Goal: Task Accomplishment & Management: Manage account settings

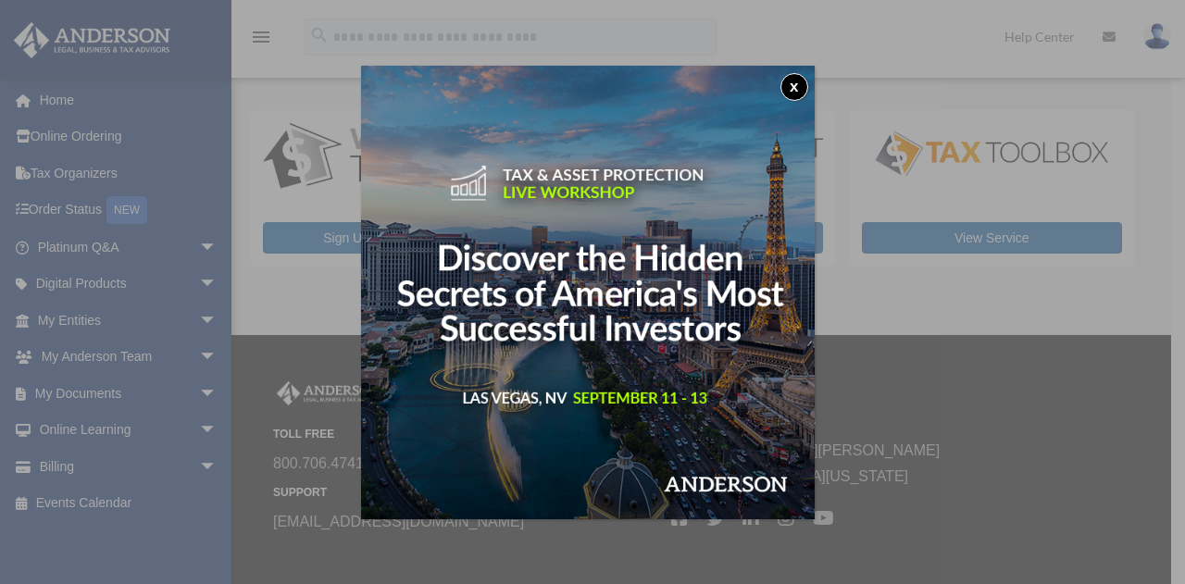
click at [802, 85] on button "x" at bounding box center [795, 87] width 28 height 28
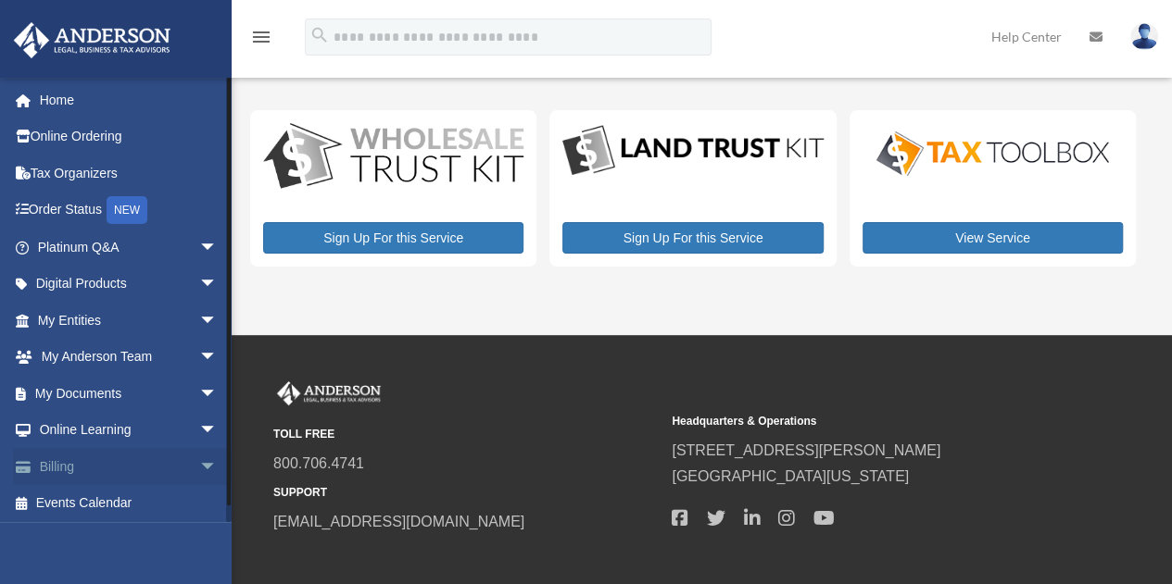
click at [199, 466] on span "arrow_drop_down" at bounding box center [217, 467] width 37 height 38
click at [157, 497] on link "$ Open Invoices" at bounding box center [136, 504] width 220 height 38
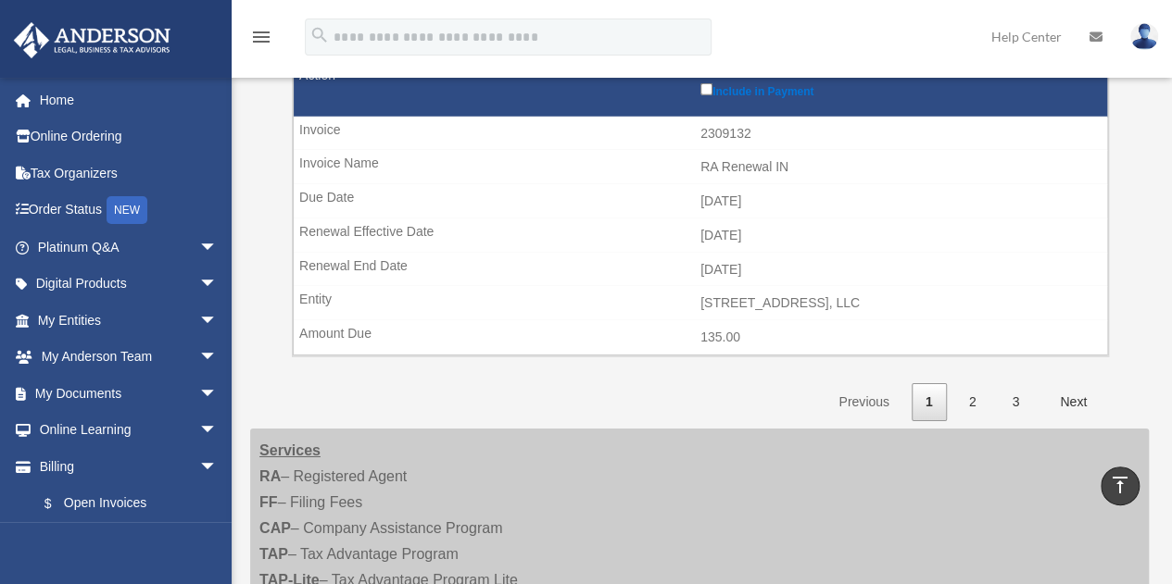
scroll to position [2964, 0]
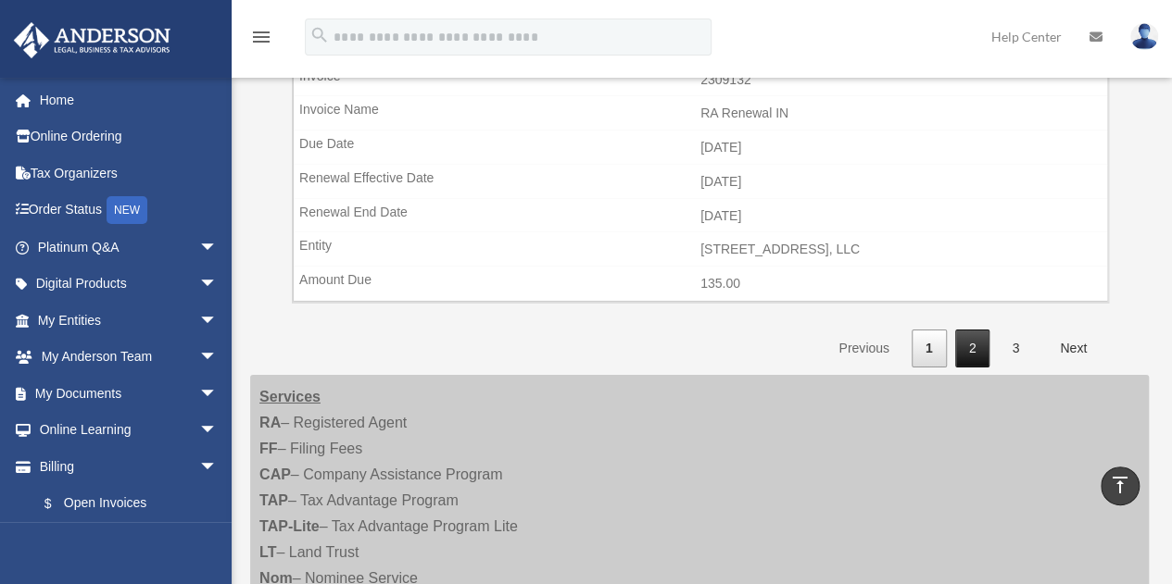
click at [972, 330] on link "2" at bounding box center [972, 349] width 35 height 38
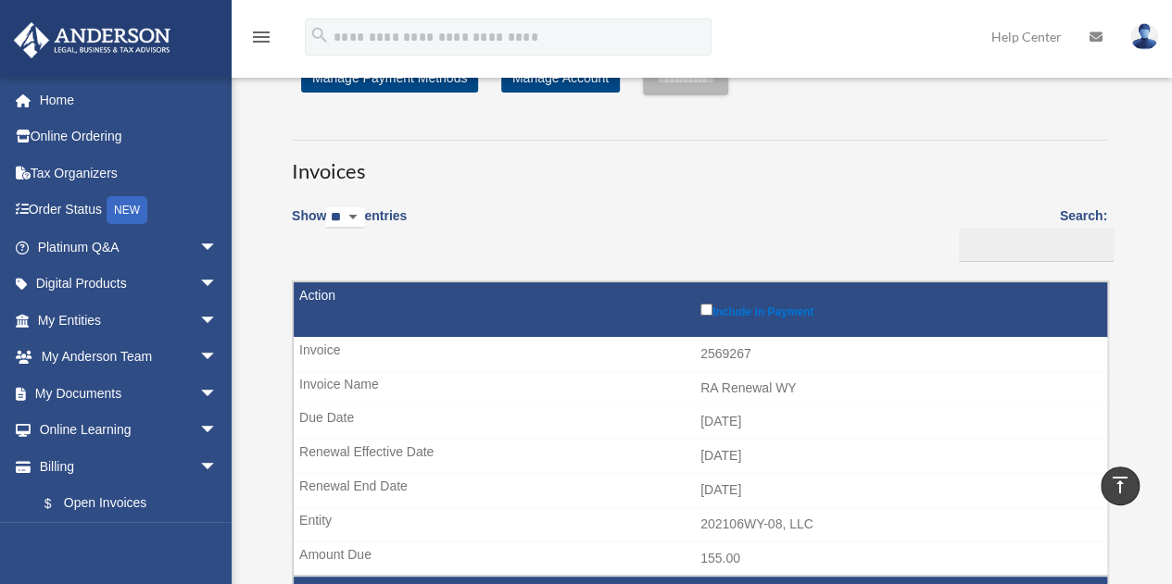
scroll to position [0, 0]
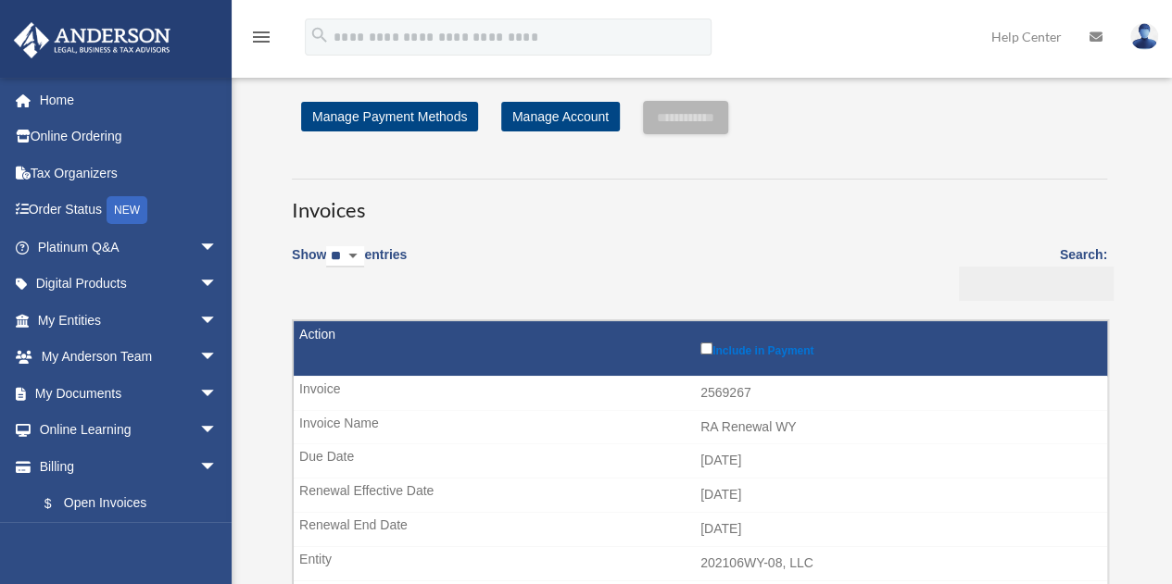
click at [980, 279] on input "Search:" at bounding box center [1036, 284] width 155 height 35
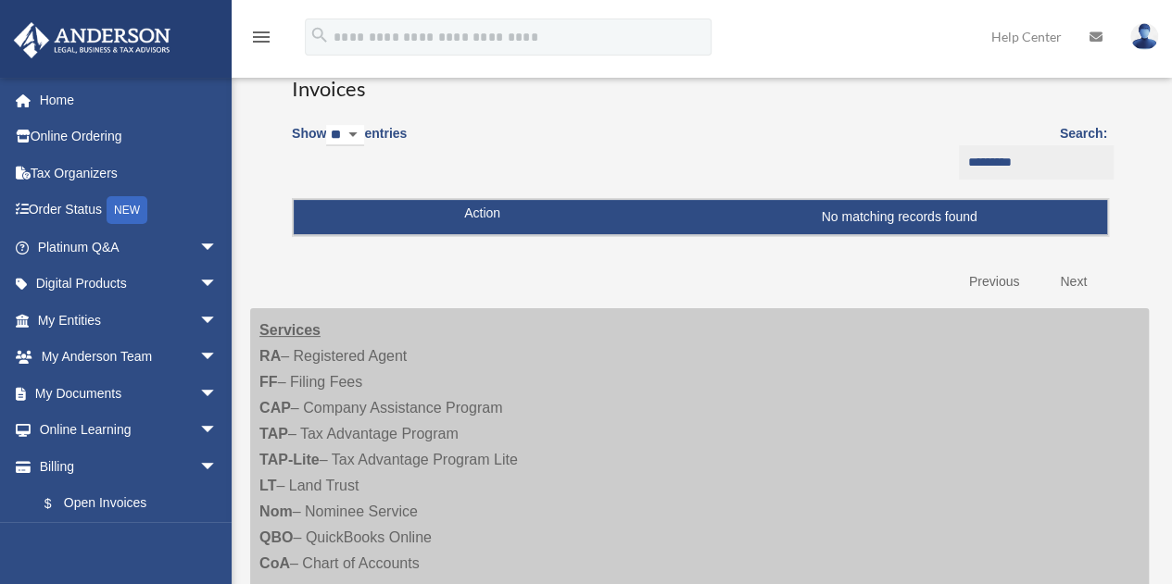
scroll to position [93, 0]
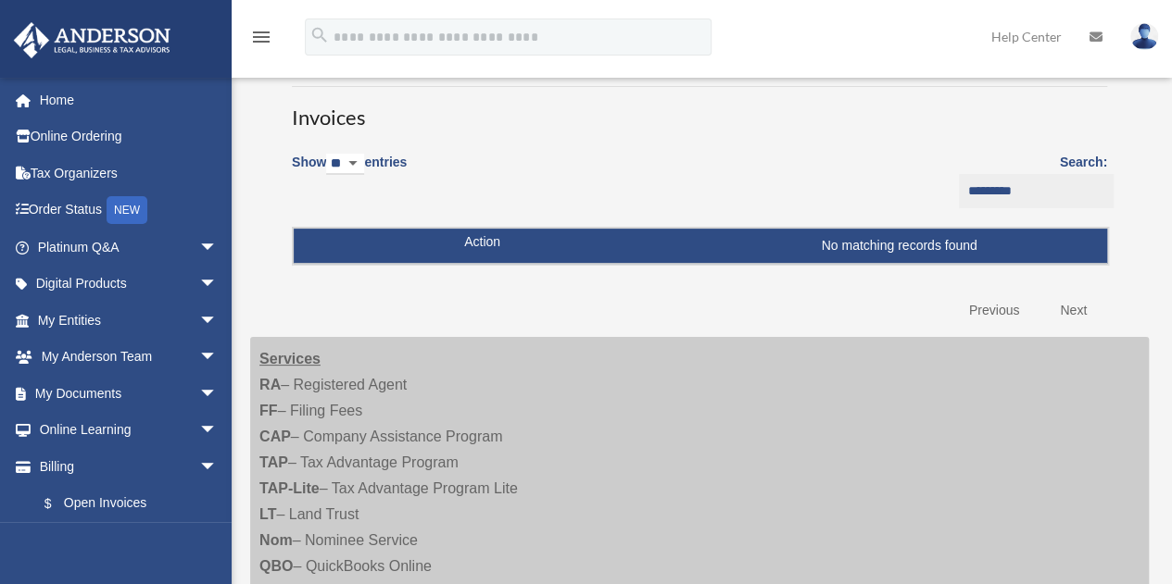
click at [959, 189] on input "*********" at bounding box center [1036, 191] width 155 height 35
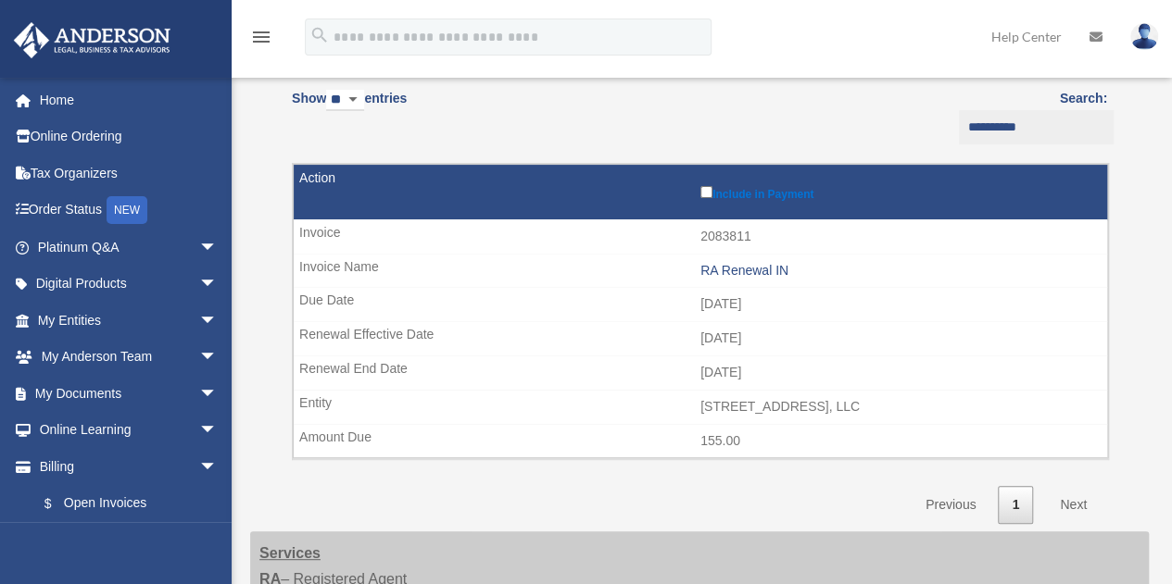
scroll to position [185, 0]
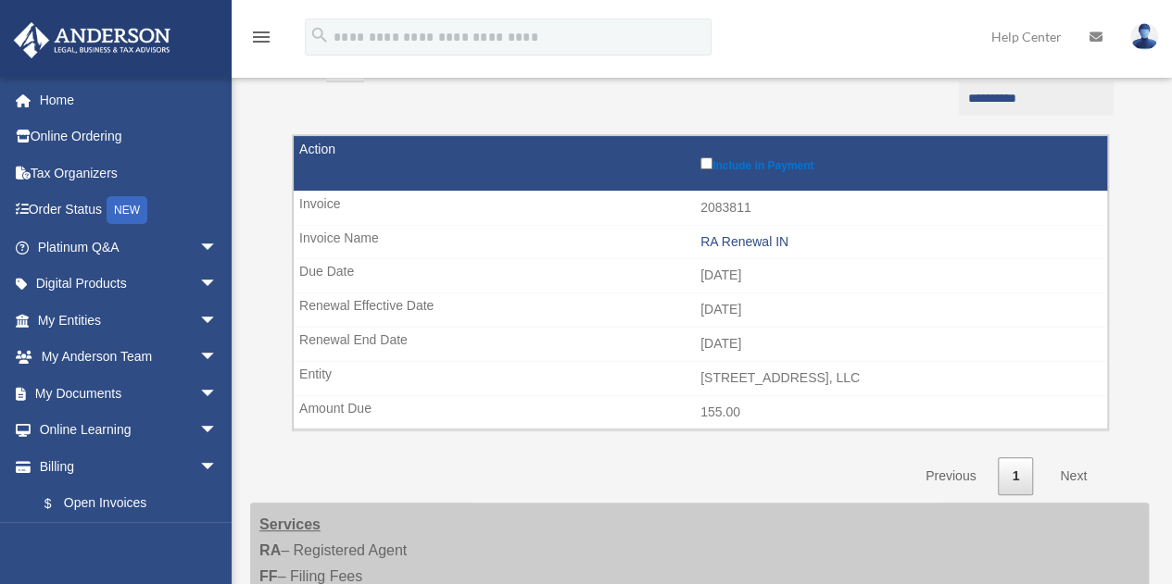
type input "**********"
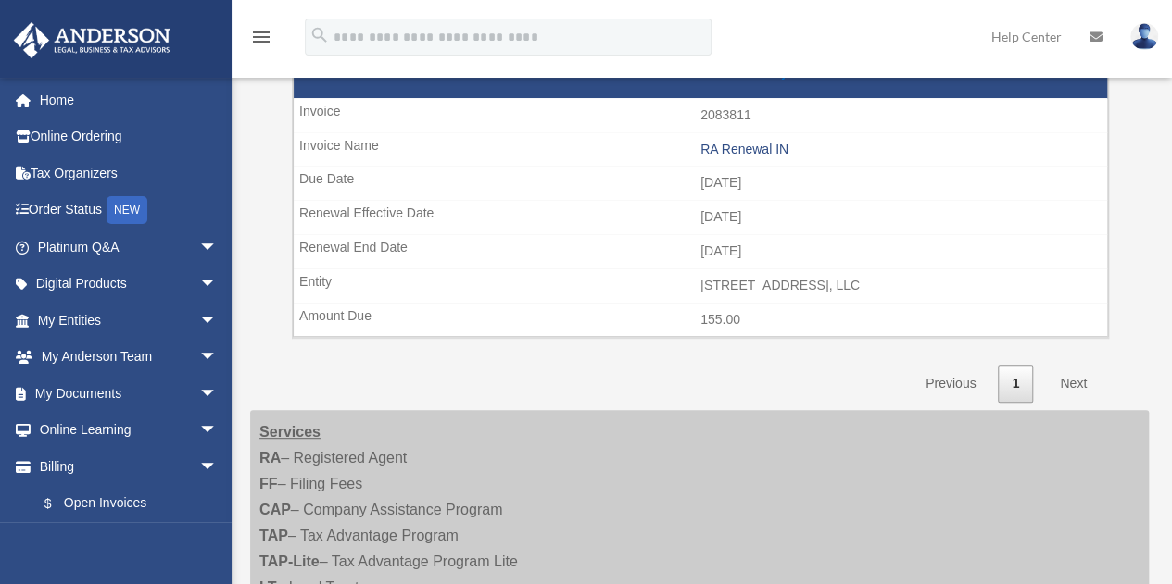
scroll to position [0, 0]
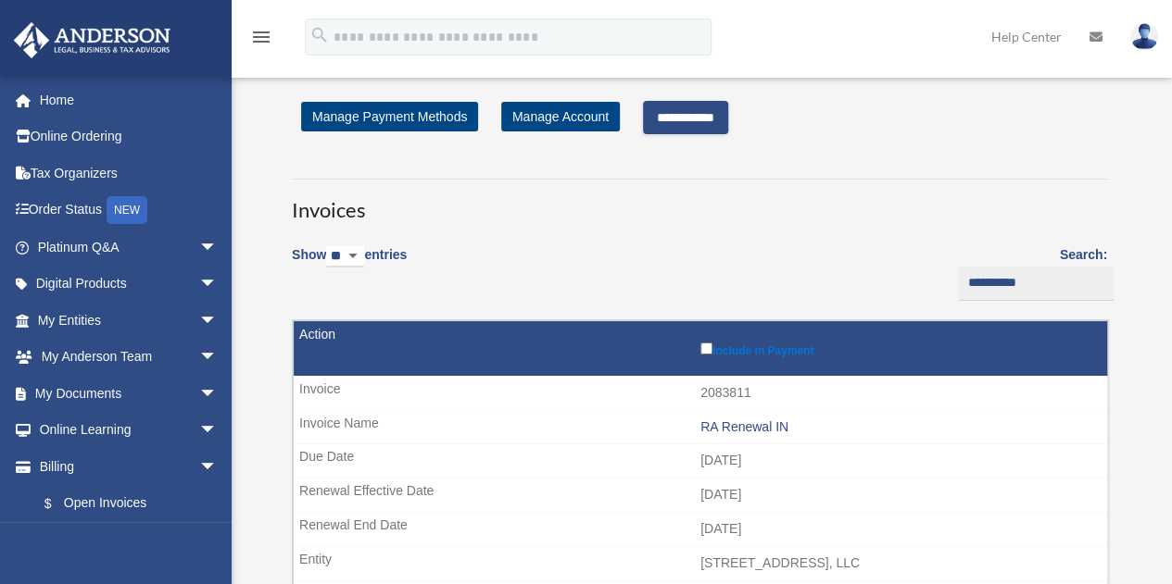
click at [718, 125] on input "**********" at bounding box center [685, 117] width 85 height 33
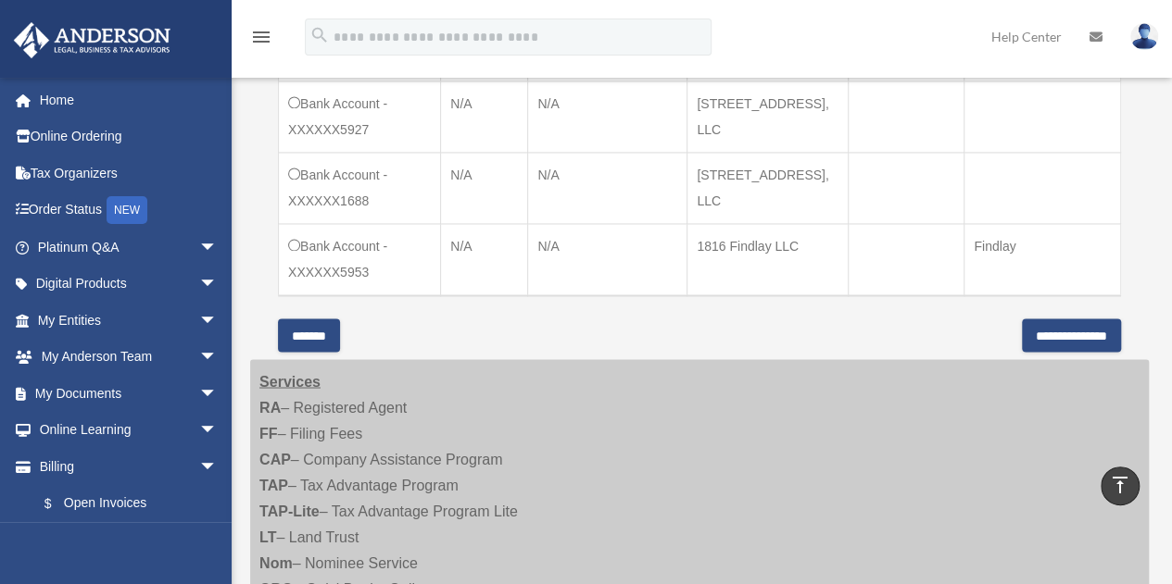
scroll to position [1482, 0]
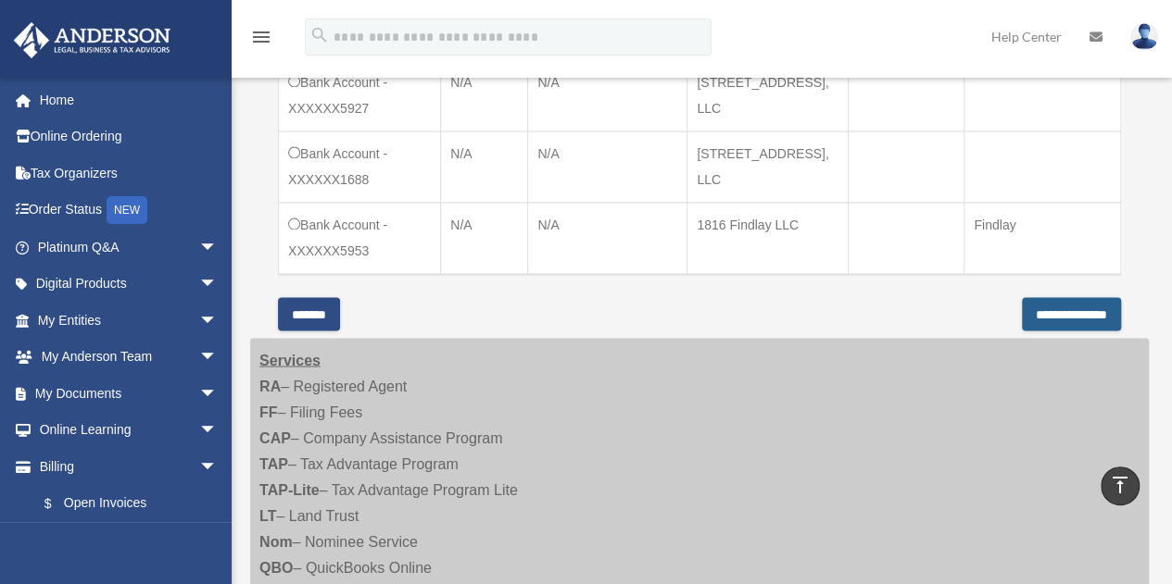
click at [1078, 308] on input "**********" at bounding box center [1071, 313] width 99 height 33
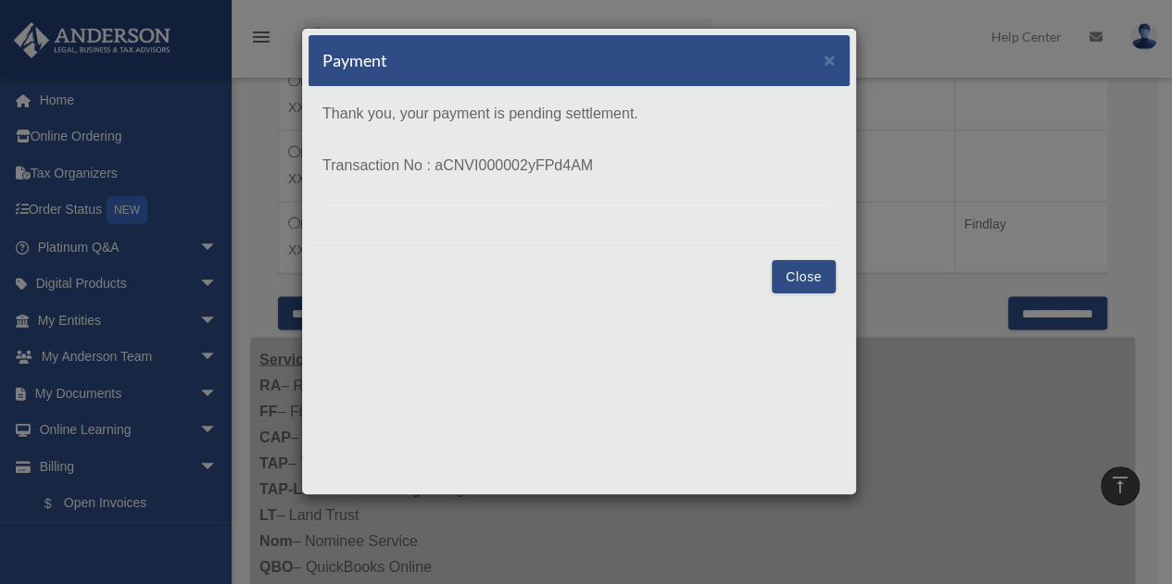
click at [808, 271] on button "Close" at bounding box center [803, 276] width 64 height 33
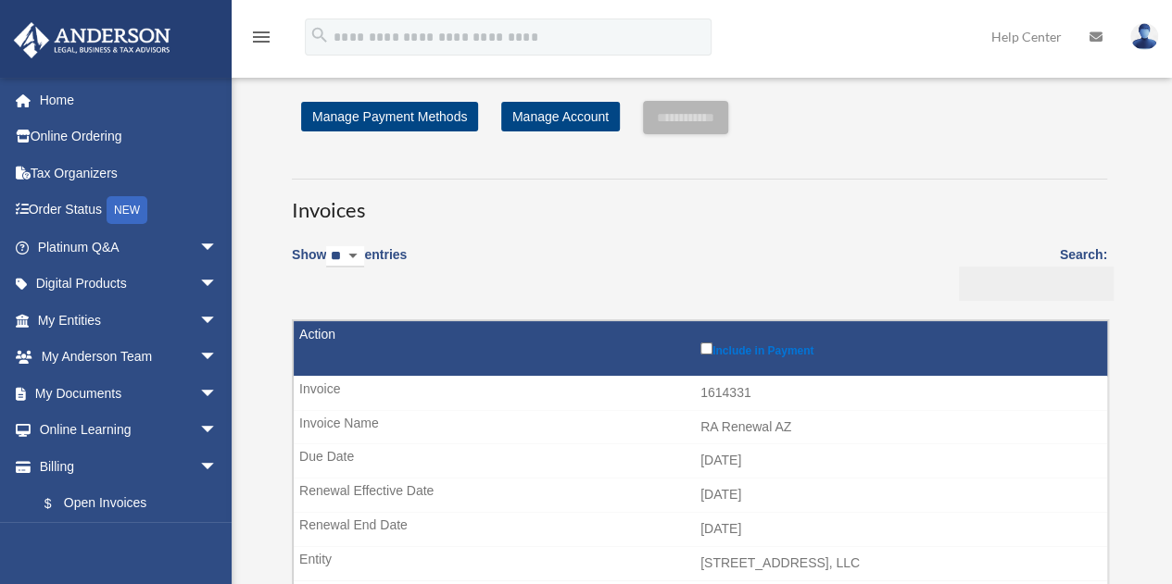
click at [959, 275] on input "Search:" at bounding box center [1036, 284] width 155 height 35
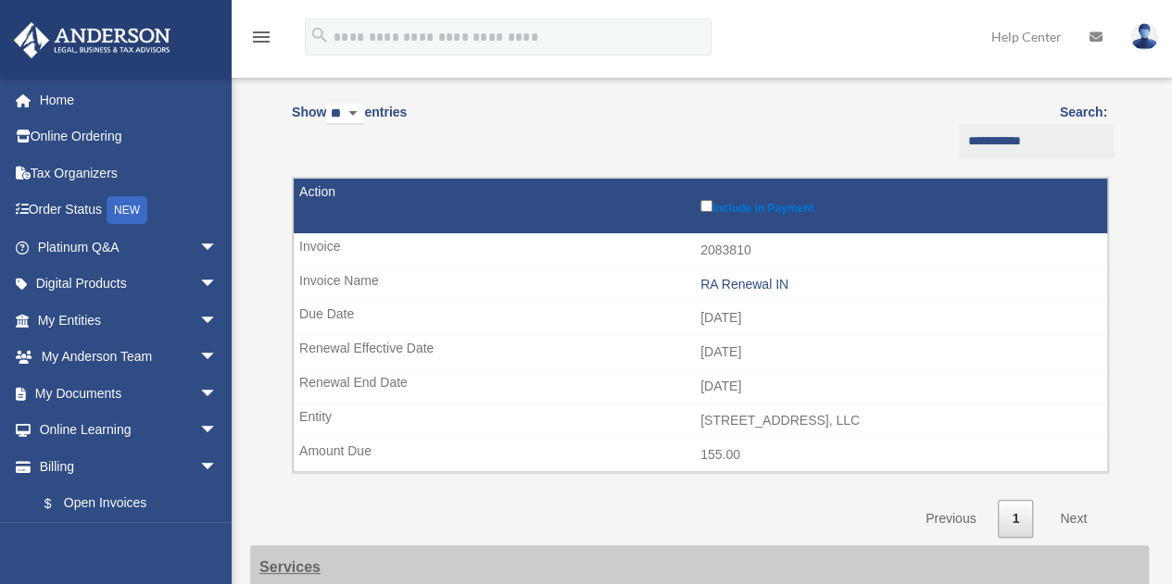
scroll to position [185, 0]
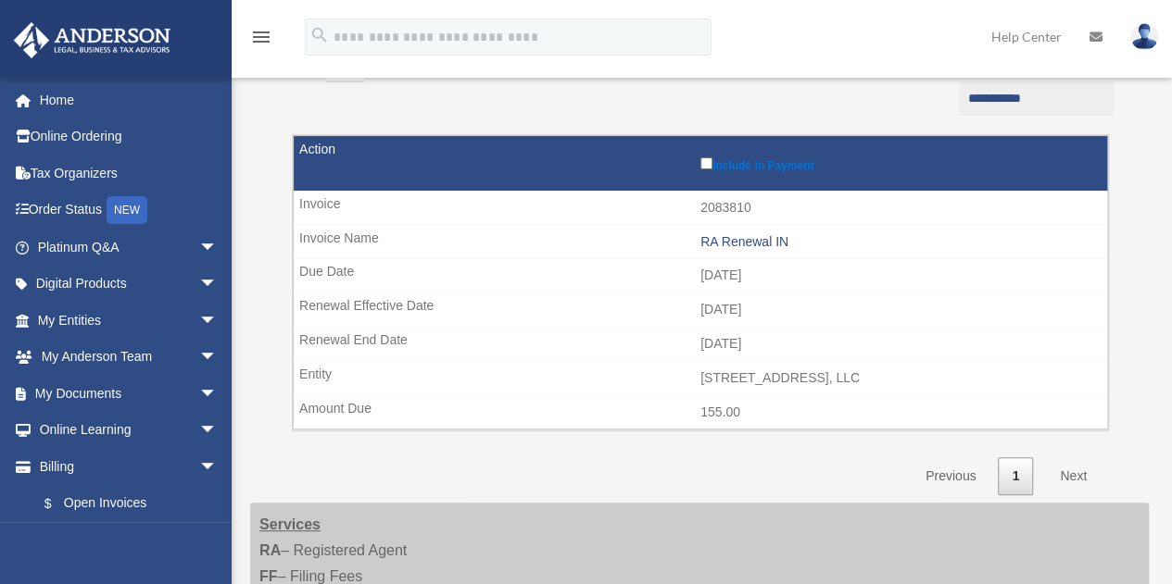
type input "**********"
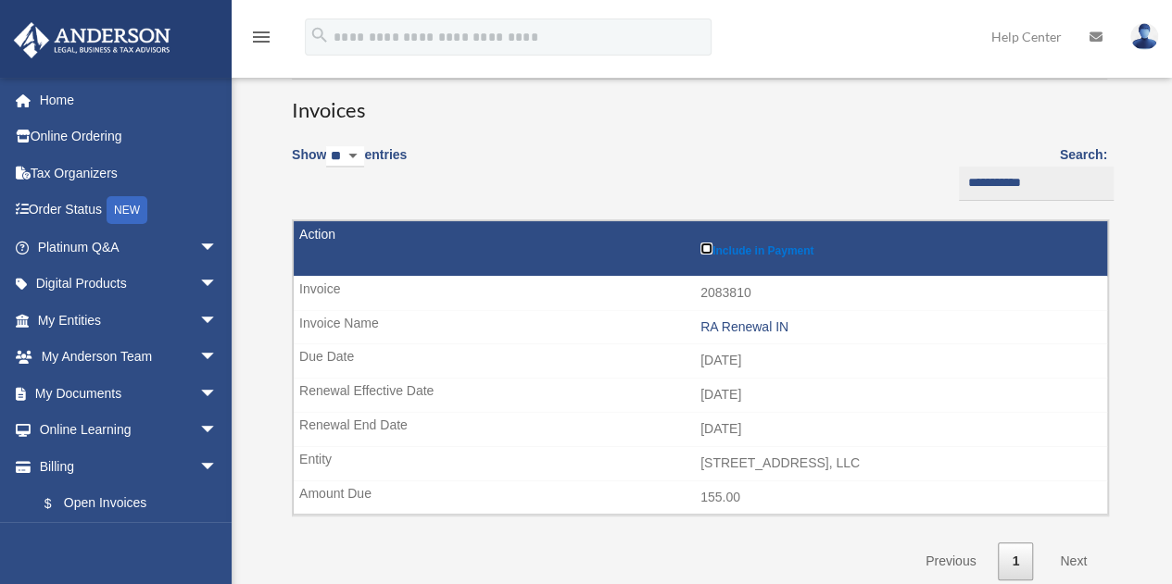
scroll to position [0, 0]
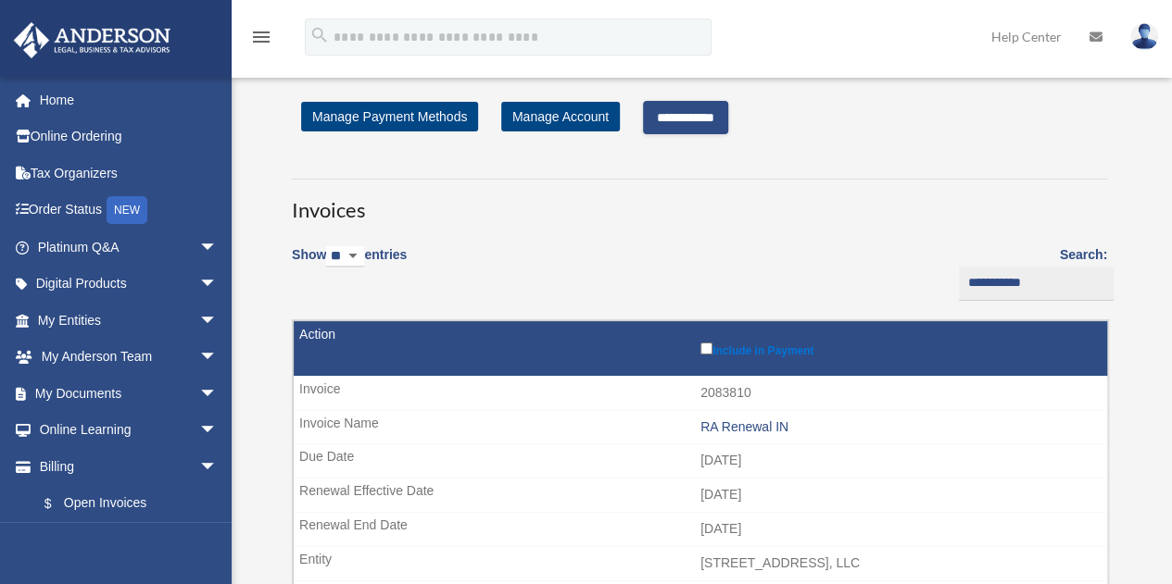
click at [710, 121] on input "**********" at bounding box center [685, 117] width 85 height 33
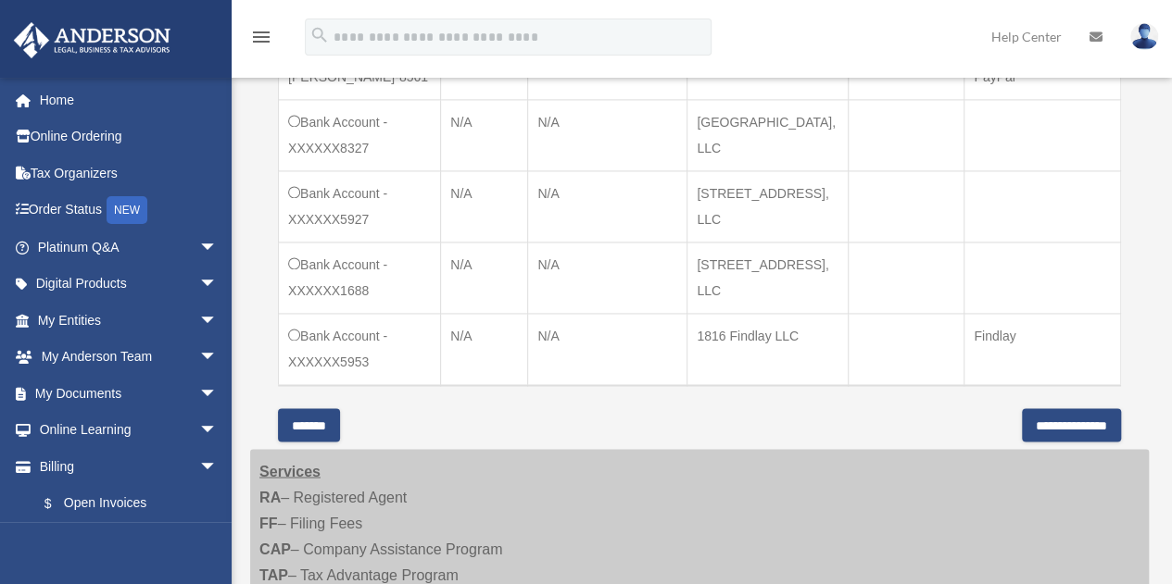
scroll to position [1482, 0]
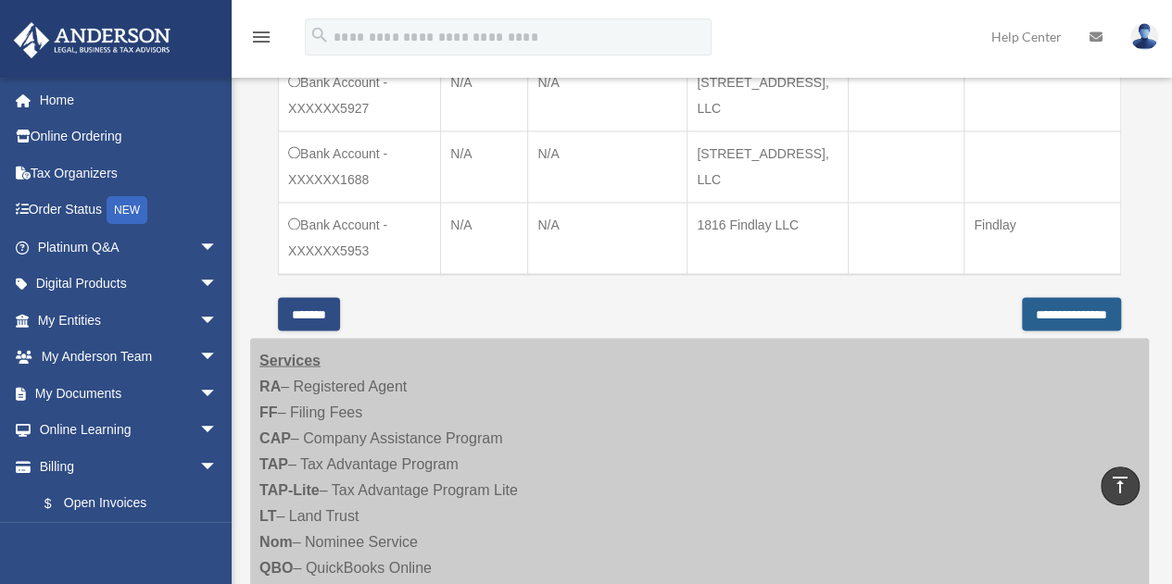
click at [1058, 308] on input "**********" at bounding box center [1071, 313] width 99 height 33
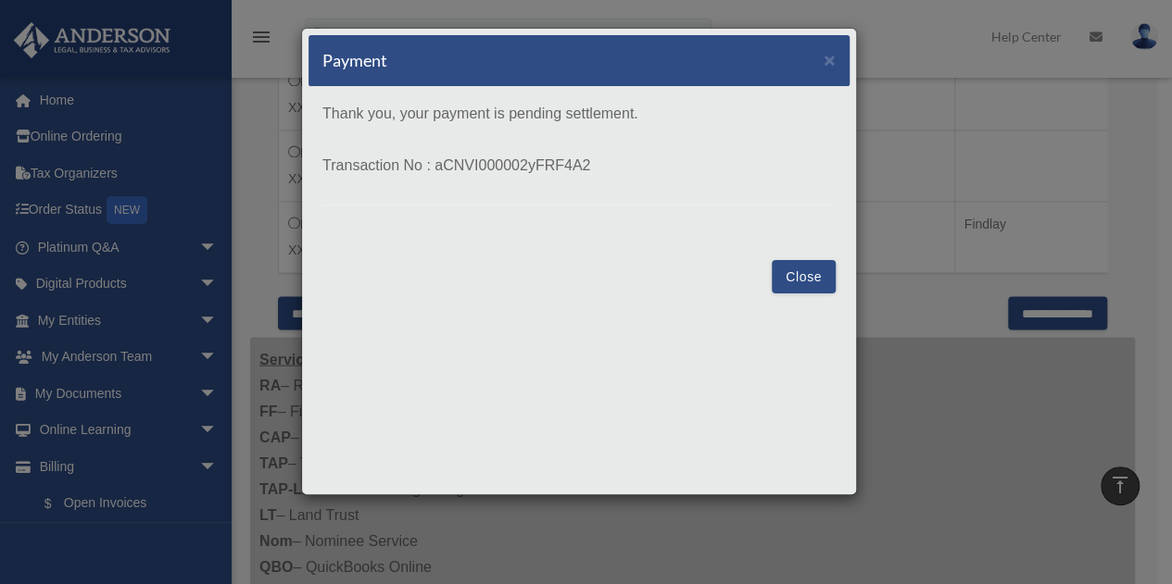
click at [804, 269] on button "Close" at bounding box center [803, 276] width 64 height 33
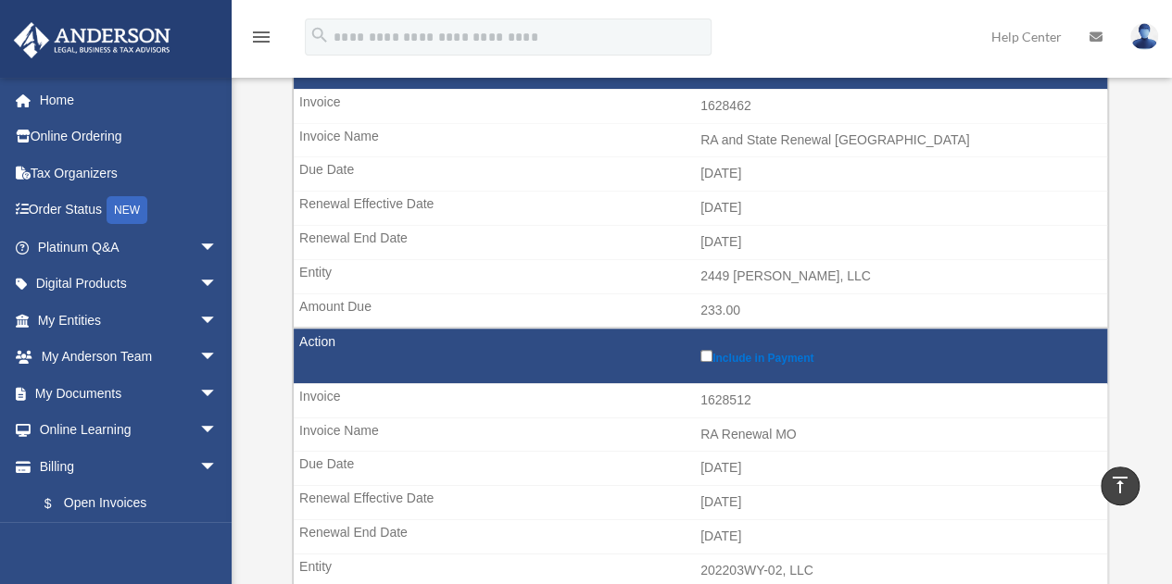
scroll to position [556, 0]
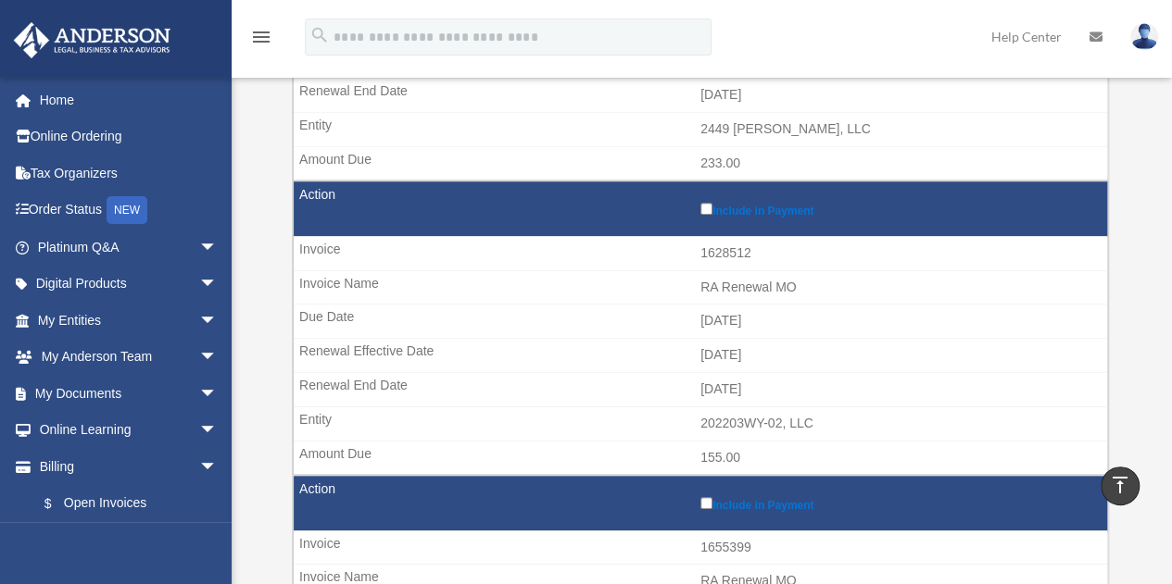
scroll to position [741, 0]
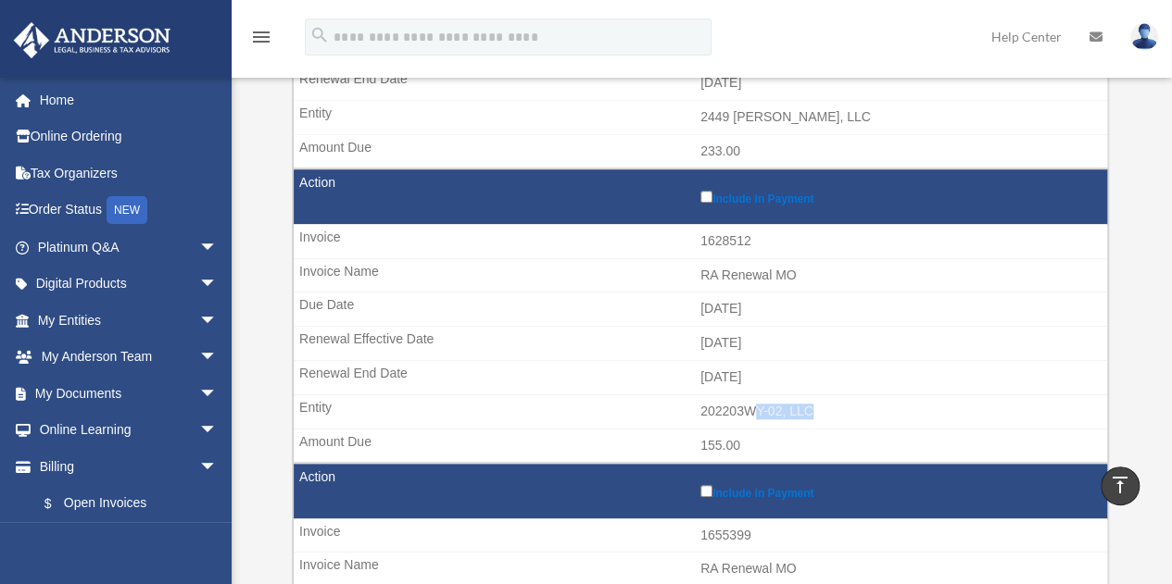
drag, startPoint x: 829, startPoint y: 403, endPoint x: 752, endPoint y: 403, distance: 76.9
click at [752, 403] on td "202203WY-02, LLC" at bounding box center [700, 412] width 813 height 35
click at [883, 395] on td "202203WY-02, LLC" at bounding box center [700, 412] width 813 height 35
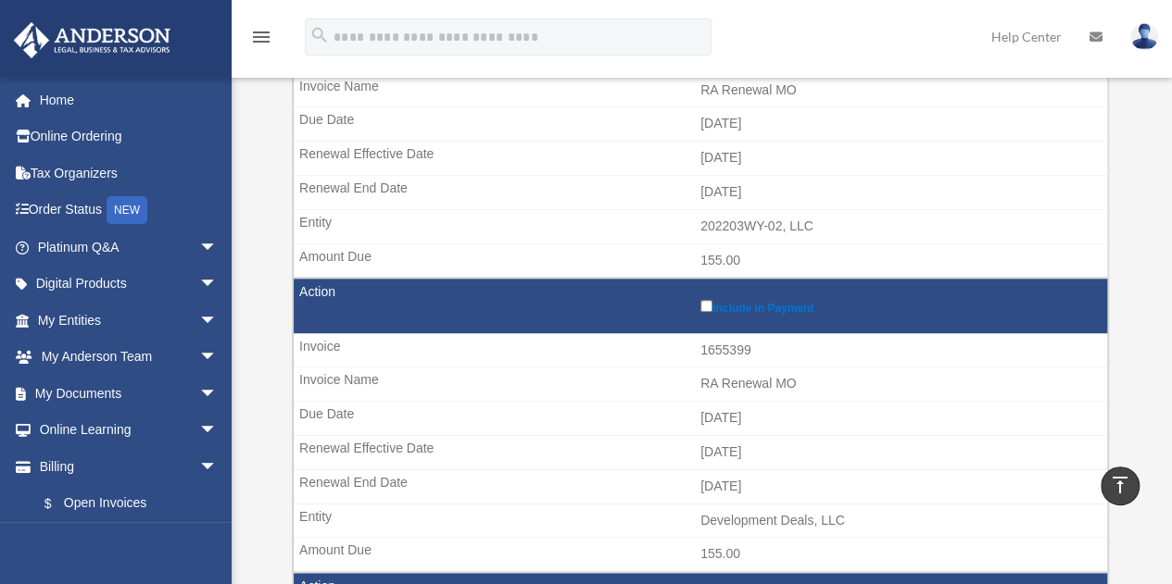
scroll to position [1019, 0]
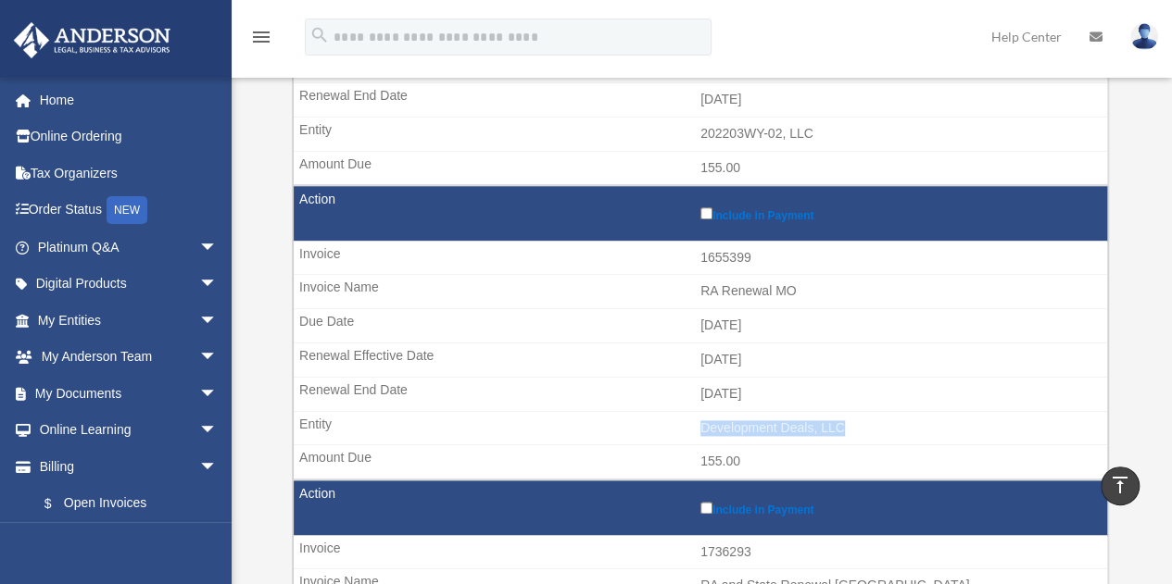
drag, startPoint x: 852, startPoint y: 416, endPoint x: 697, endPoint y: 425, distance: 154.9
click at [697, 425] on td "Development Deals, LLC" at bounding box center [700, 428] width 813 height 35
copy td "Development Deals, LLC"
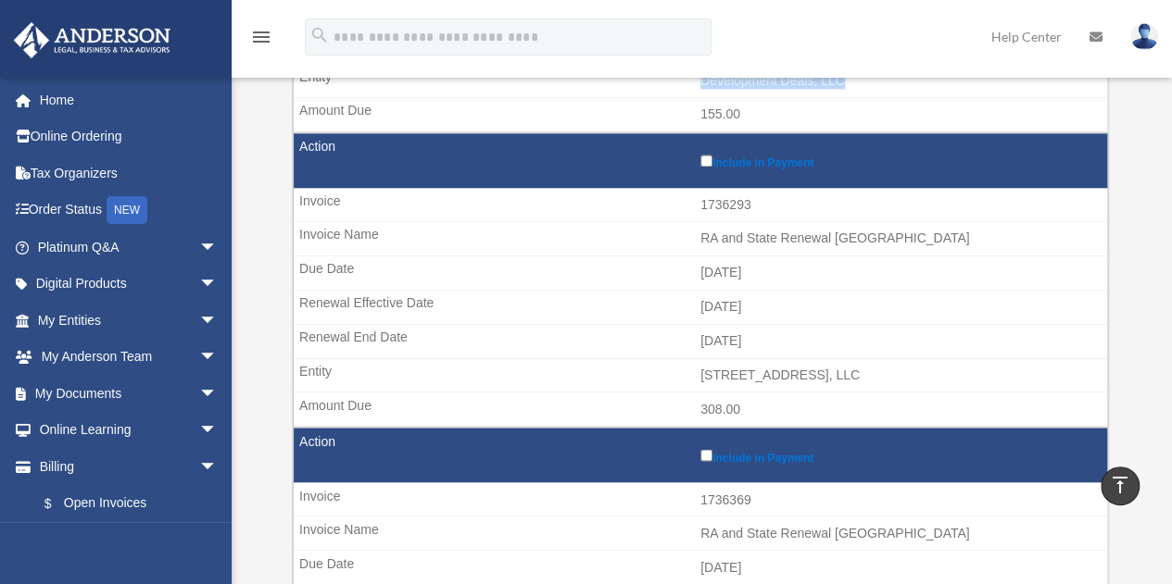
scroll to position [1389, 0]
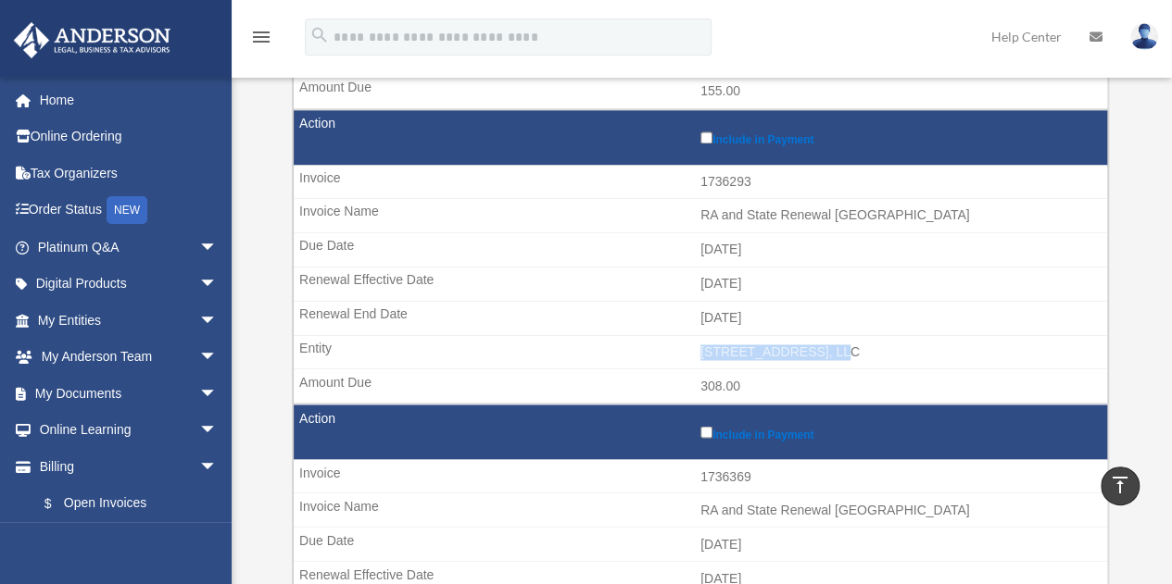
drag, startPoint x: 834, startPoint y: 334, endPoint x: 688, endPoint y: 341, distance: 145.6
click at [688, 341] on td "[STREET_ADDRESS], LLC" at bounding box center [700, 352] width 813 height 35
copy td "[STREET_ADDRESS], LLC"
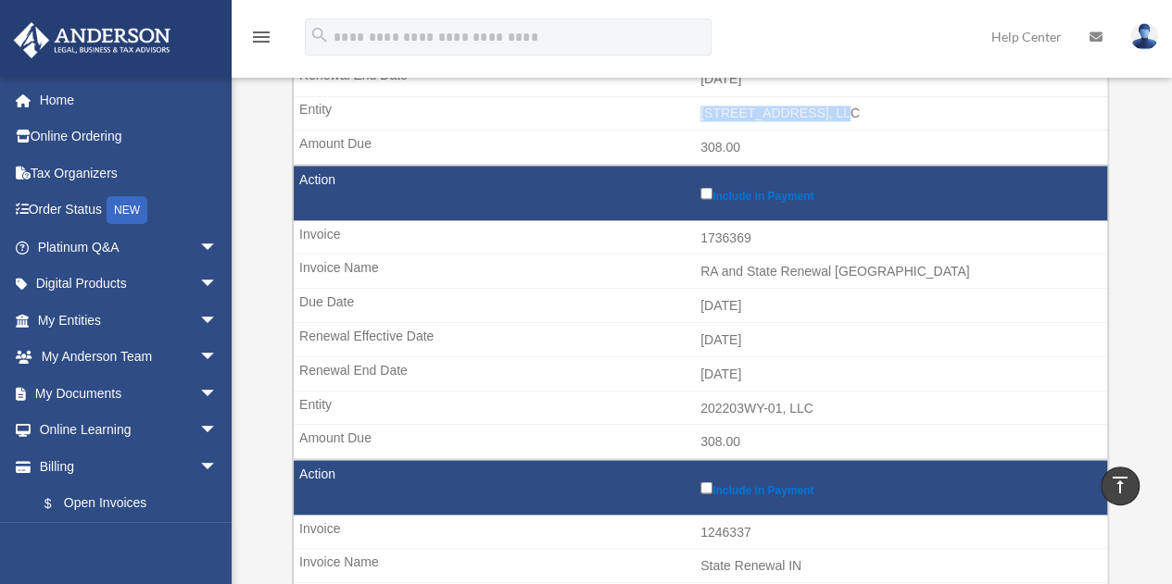
scroll to position [1667, 0]
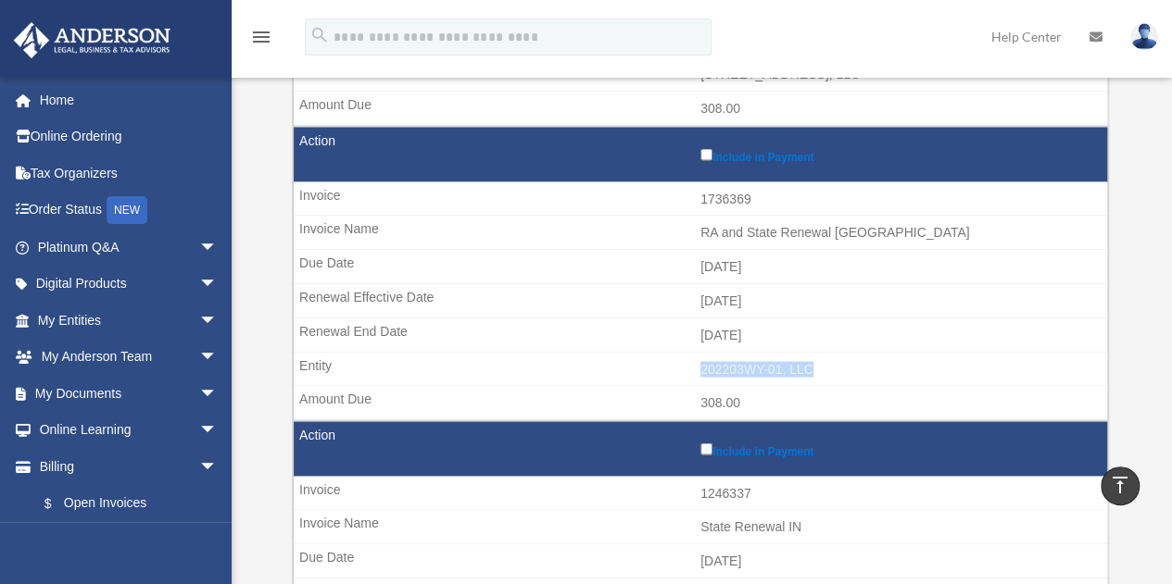
drag, startPoint x: 827, startPoint y: 349, endPoint x: 702, endPoint y: 357, distance: 125.3
click at [702, 357] on td "202203WY-01, LLC" at bounding box center [700, 369] width 813 height 35
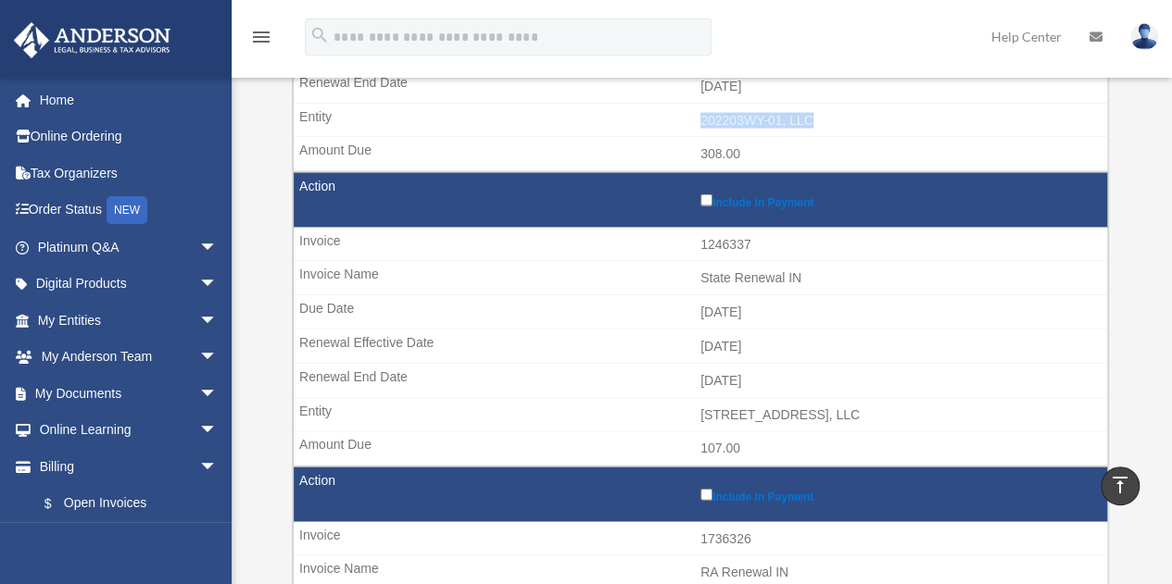
scroll to position [1945, 0]
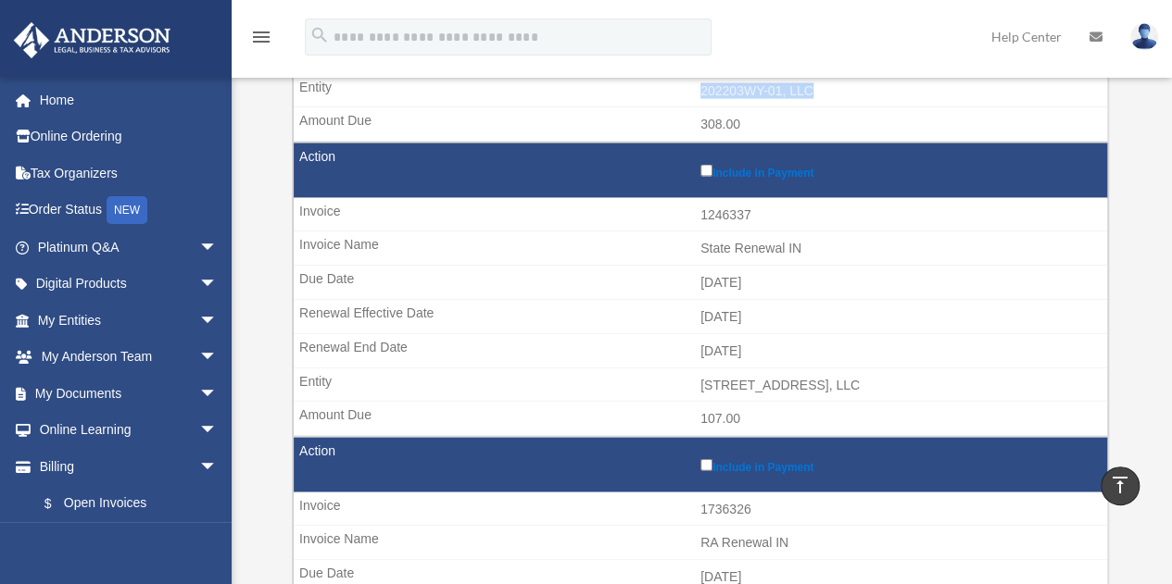
drag, startPoint x: 832, startPoint y: 367, endPoint x: 700, endPoint y: 366, distance: 131.5
click at [700, 369] on td "[STREET_ADDRESS], LLC" at bounding box center [700, 386] width 813 height 35
copy td "[STREET_ADDRESS], LLC"
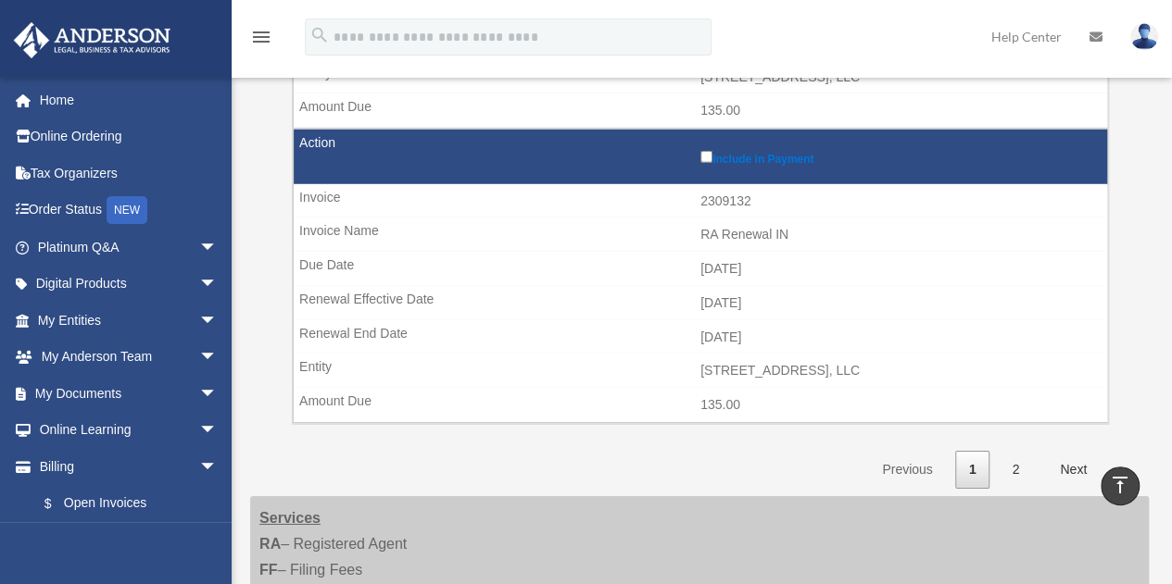
scroll to position [2871, 0]
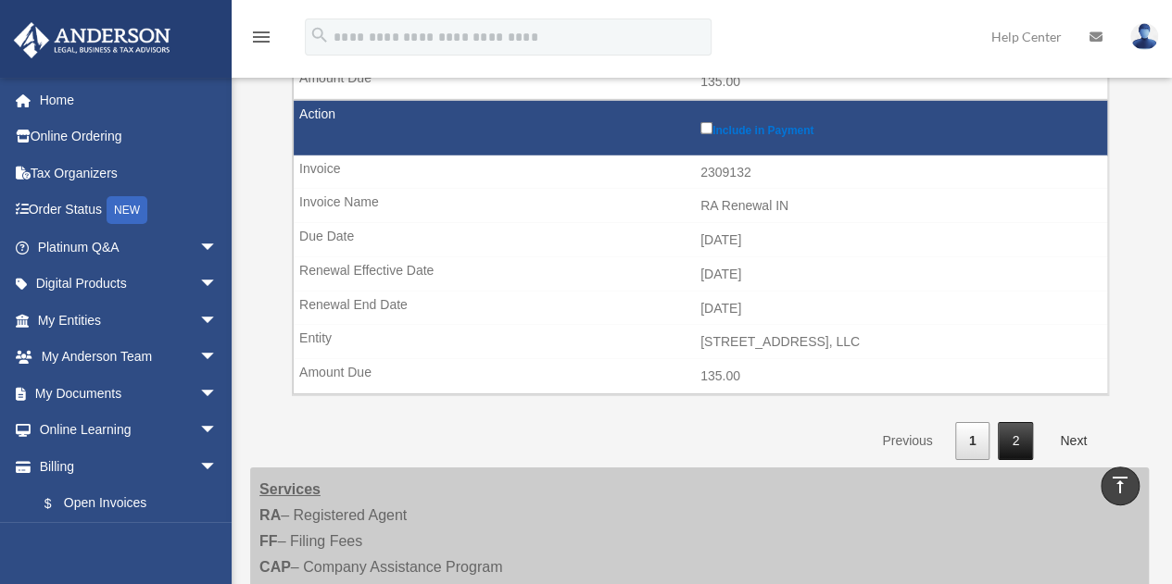
click at [1015, 422] on link "2" at bounding box center [1014, 441] width 35 height 38
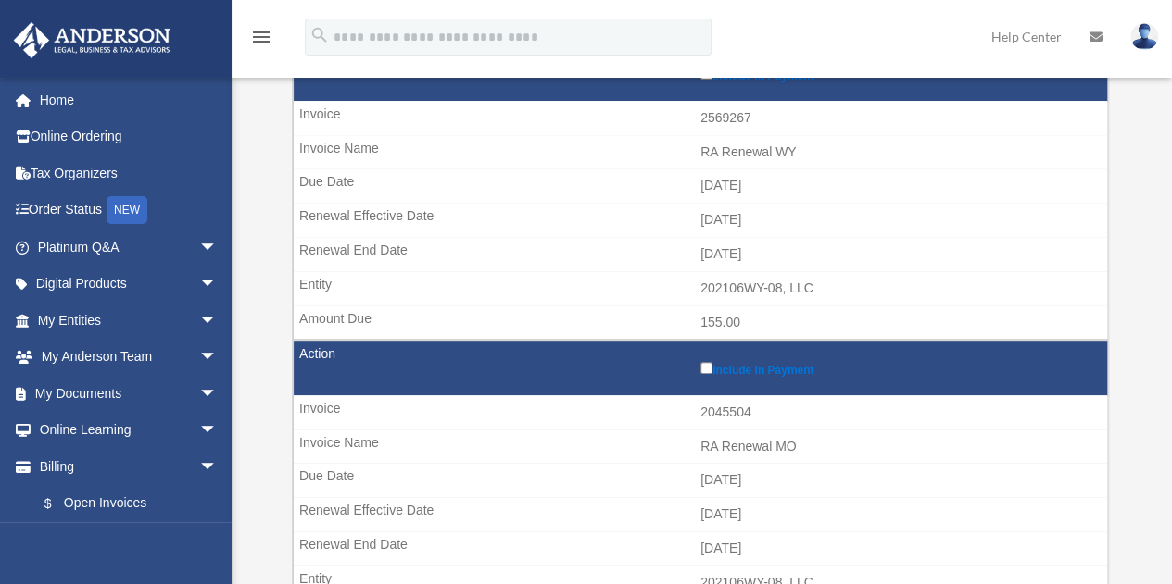
scroll to position [278, 0]
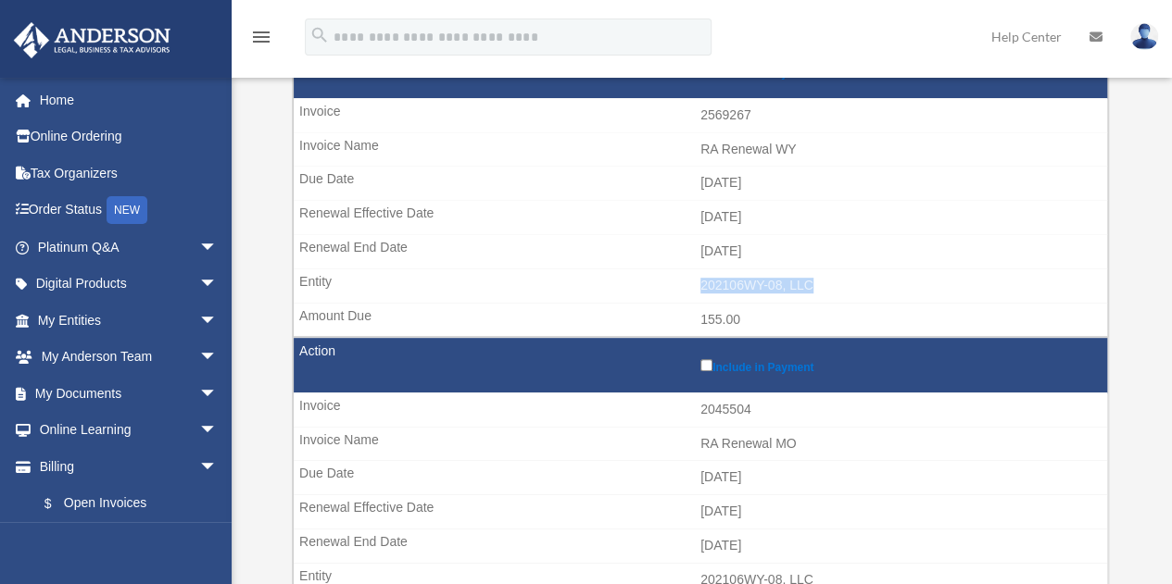
drag, startPoint x: 819, startPoint y: 282, endPoint x: 695, endPoint y: 284, distance: 124.1
click at [695, 284] on td "202106WY-08, LLC" at bounding box center [700, 286] width 813 height 35
copy td "202106WY-08, LLC"
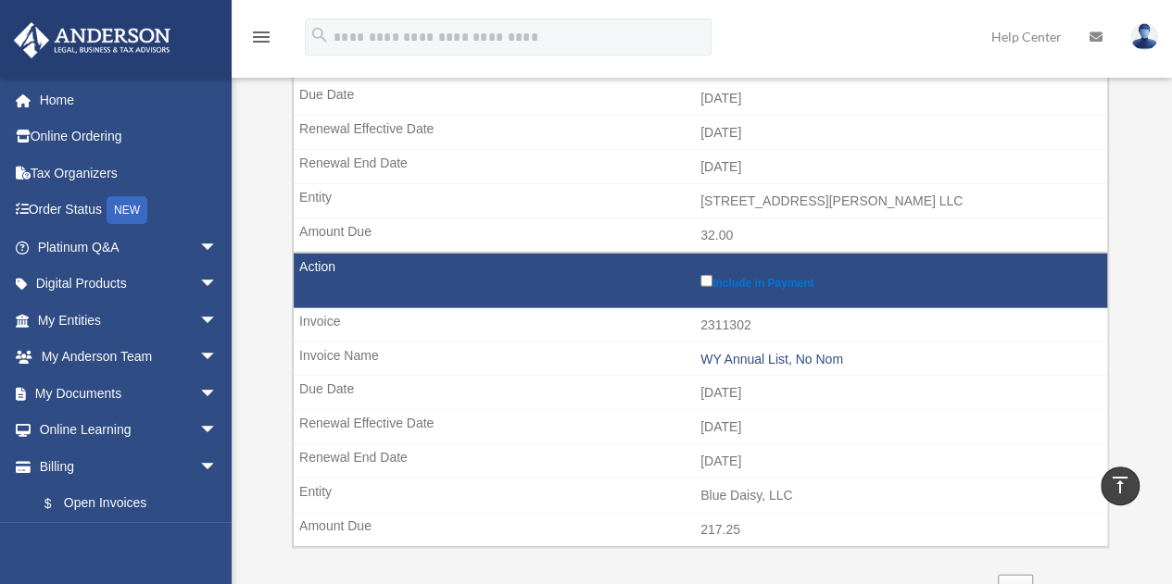
scroll to position [2501, 0]
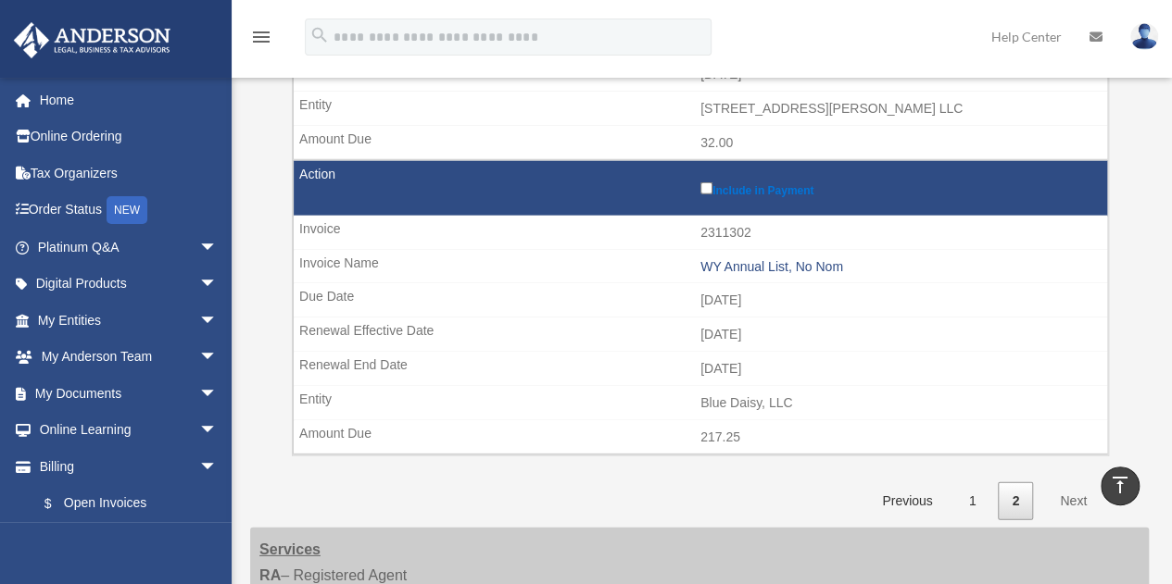
click at [1069, 483] on link "Next" at bounding box center [1073, 502] width 55 height 38
click at [969, 483] on link "1" at bounding box center [972, 502] width 35 height 38
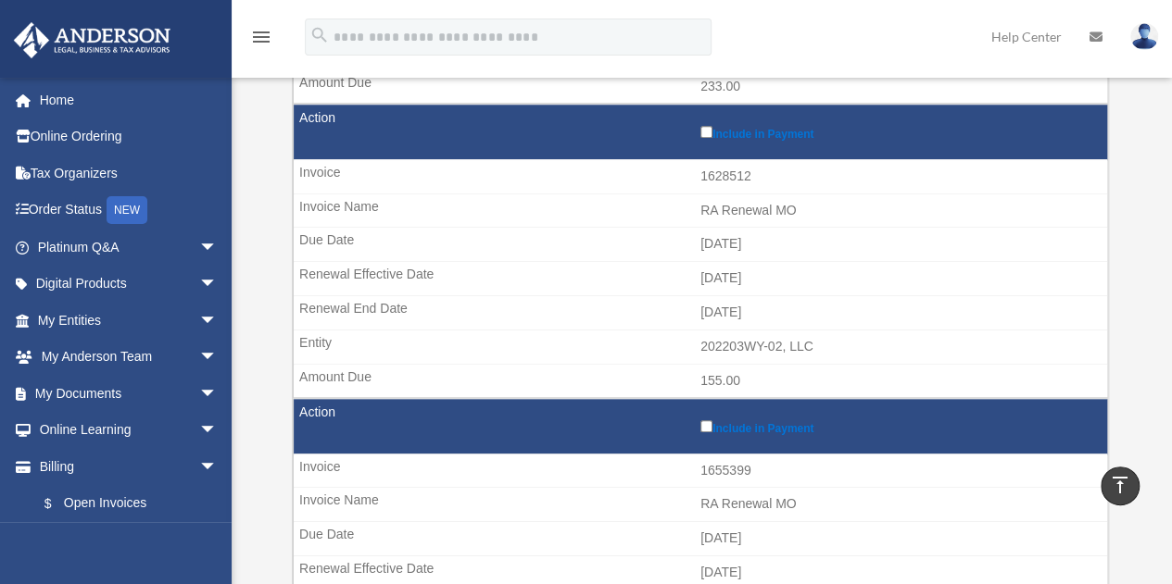
scroll to position [834, 0]
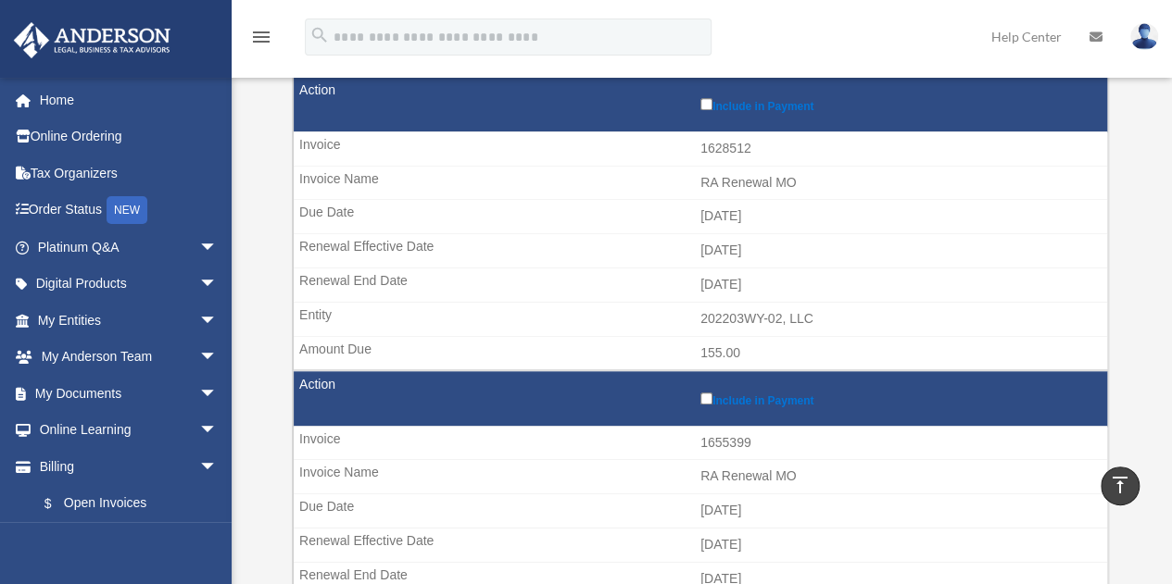
drag, startPoint x: 813, startPoint y: 309, endPoint x: 700, endPoint y: 314, distance: 113.1
click at [700, 314] on td "202203WY-02, LLC" at bounding box center [700, 319] width 813 height 35
copy td "202203WY-02, LLC"
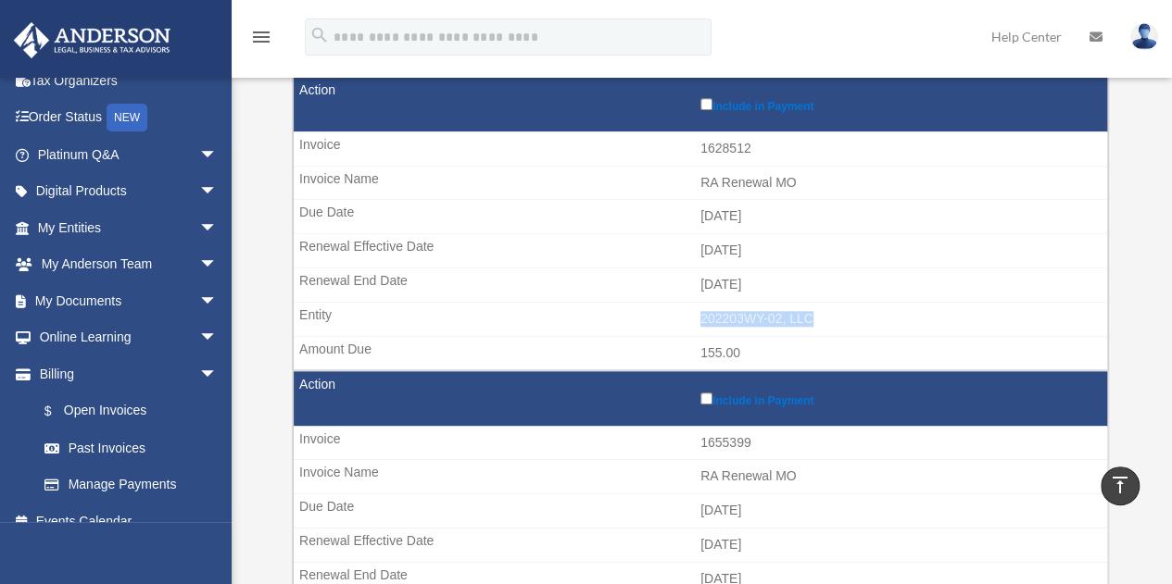
scroll to position [0, 0]
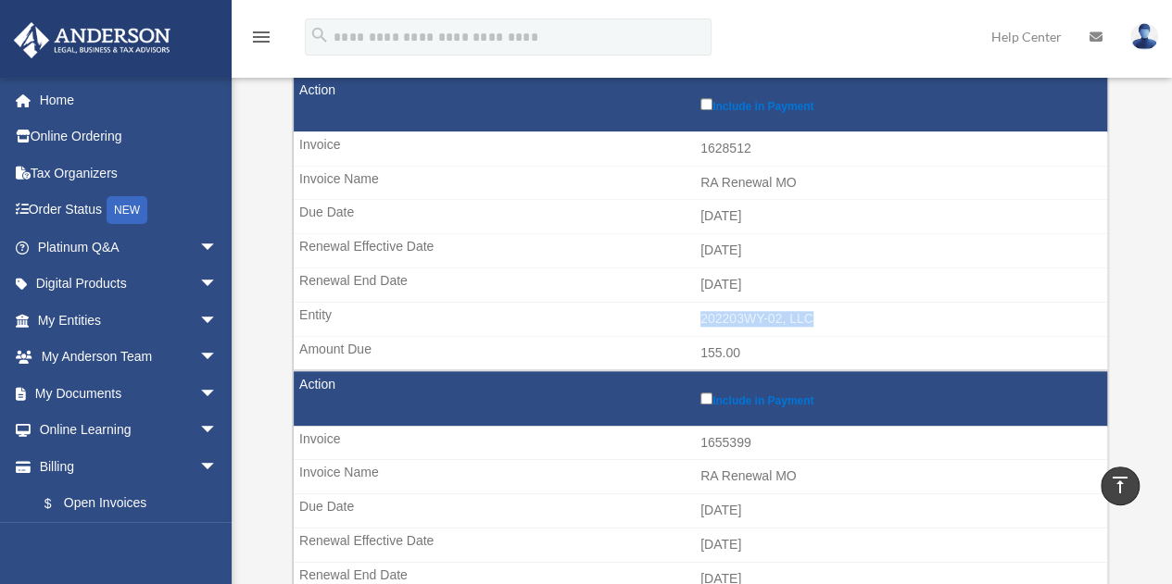
click at [1143, 37] on img at bounding box center [1144, 36] width 28 height 27
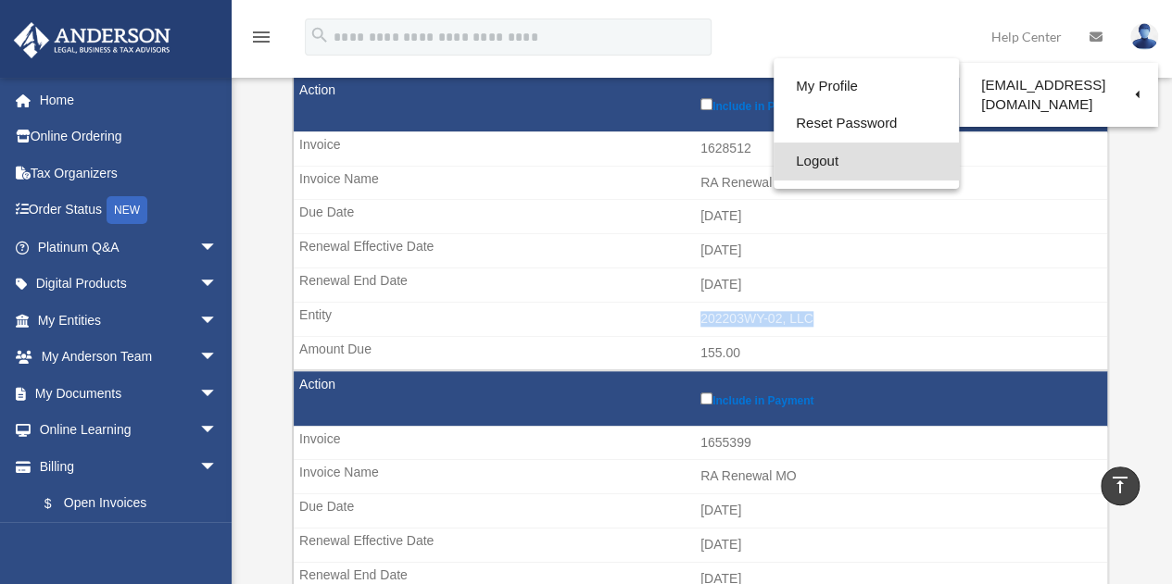
click at [812, 160] on link "Logout" at bounding box center [865, 162] width 185 height 38
